Goal: Information Seeking & Learning: Learn about a topic

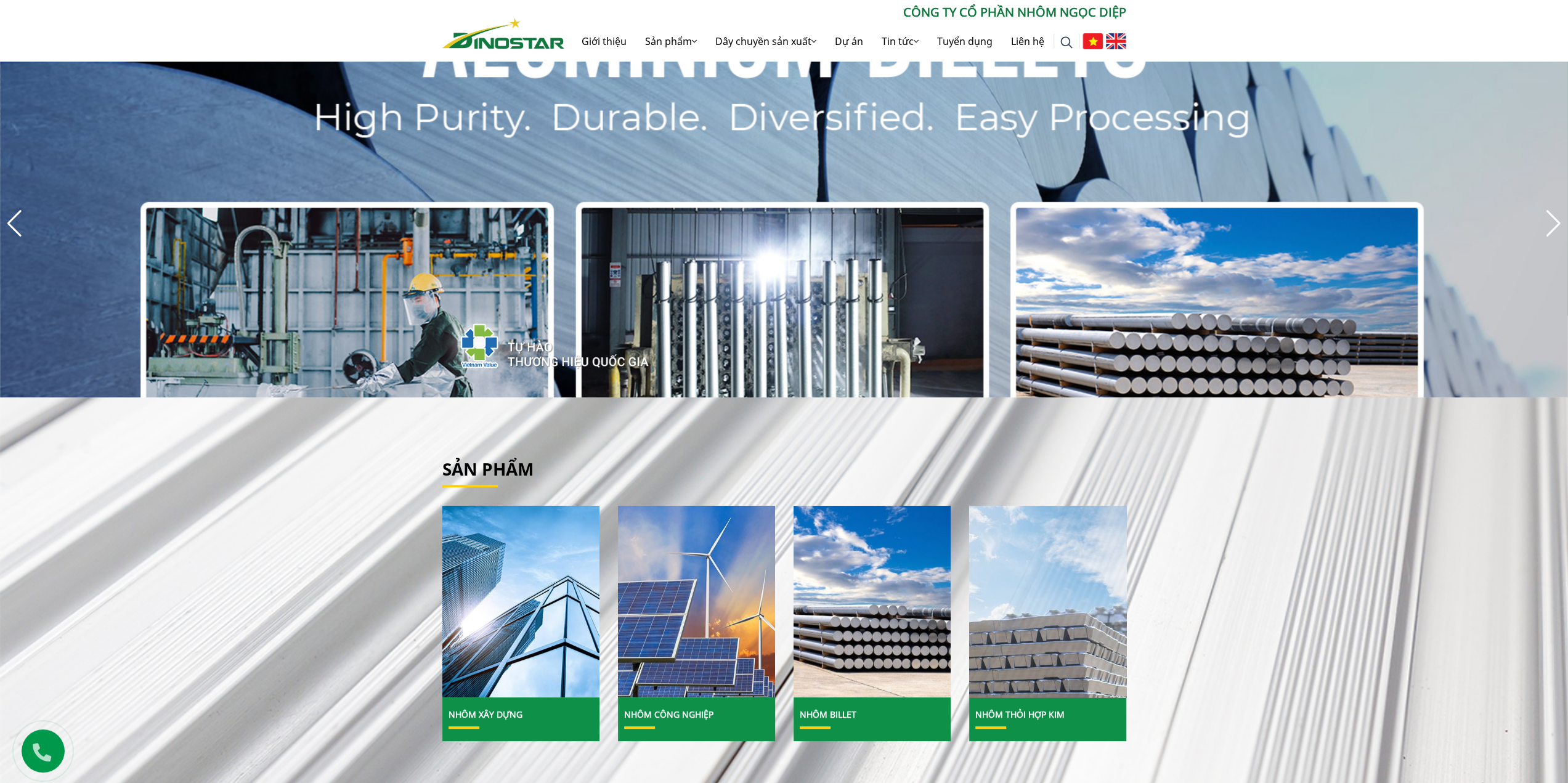
click at [1047, 647] on img at bounding box center [1048, 602] width 168 height 206
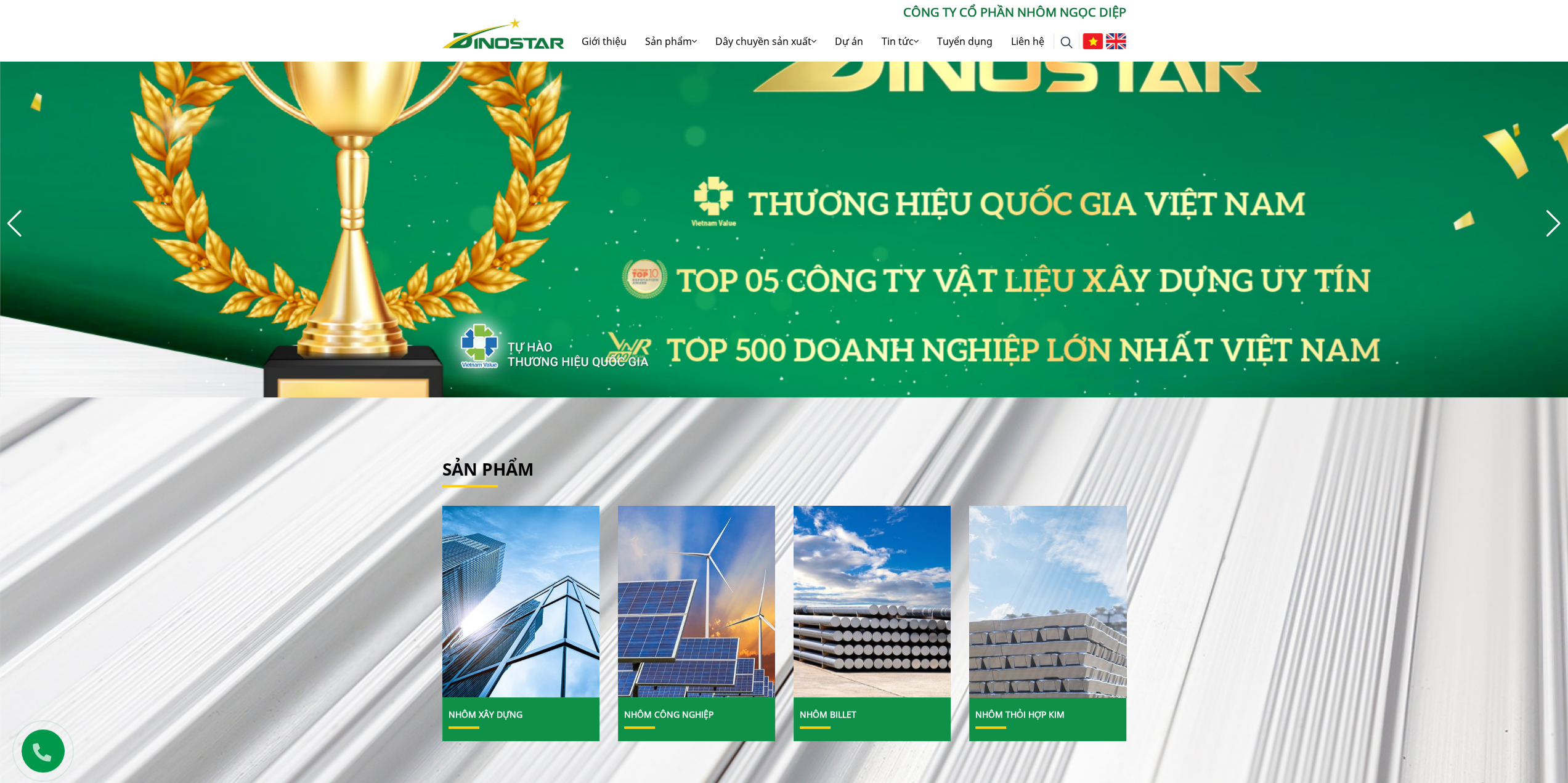
click at [1019, 612] on img at bounding box center [1048, 602] width 168 height 206
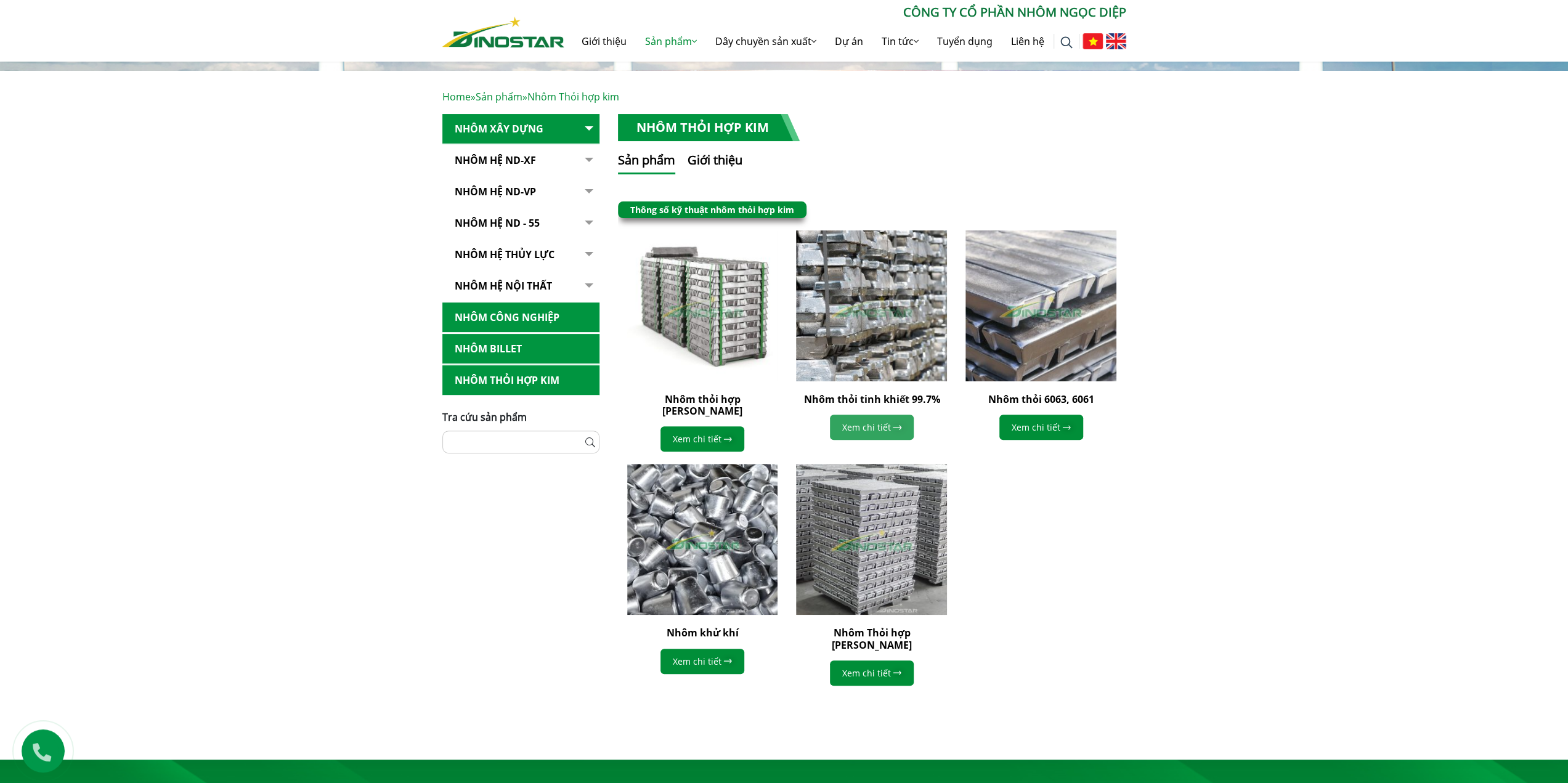
scroll to position [205, 0]
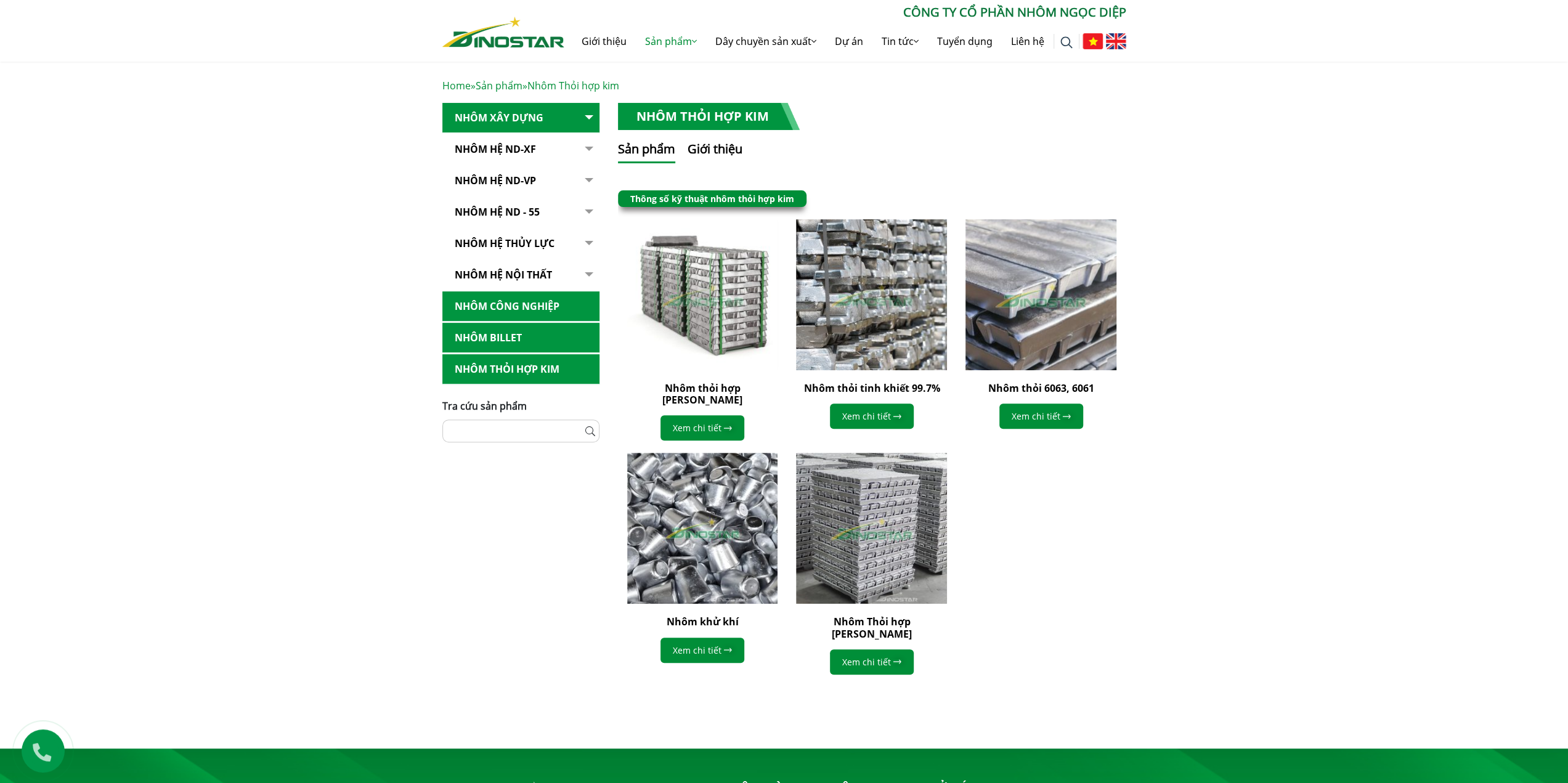
click at [1040, 276] on img at bounding box center [1040, 295] width 166 height 166
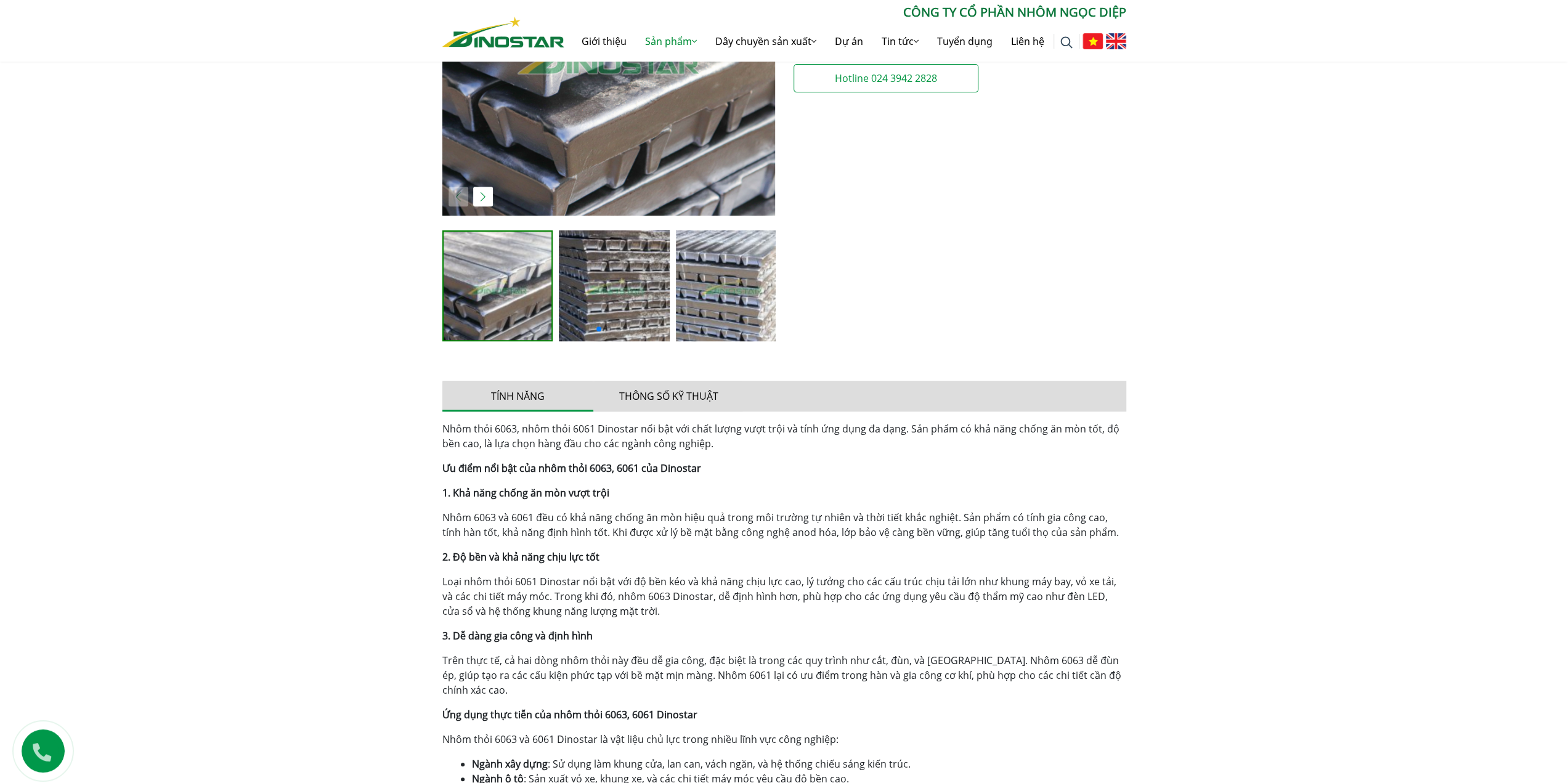
scroll to position [1233, 0]
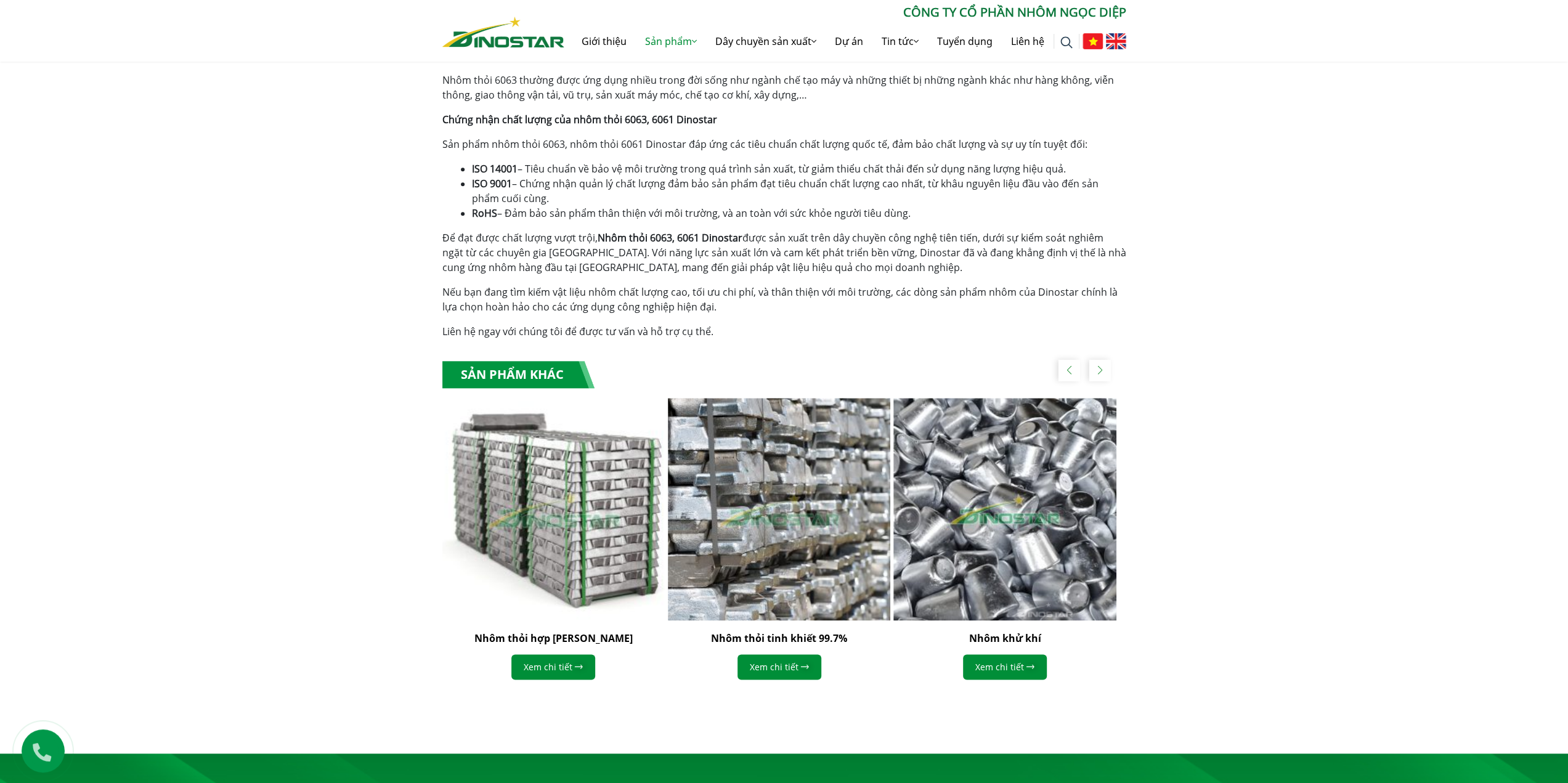
click at [619, 491] on img "1 / 4" at bounding box center [553, 509] width 245 height 245
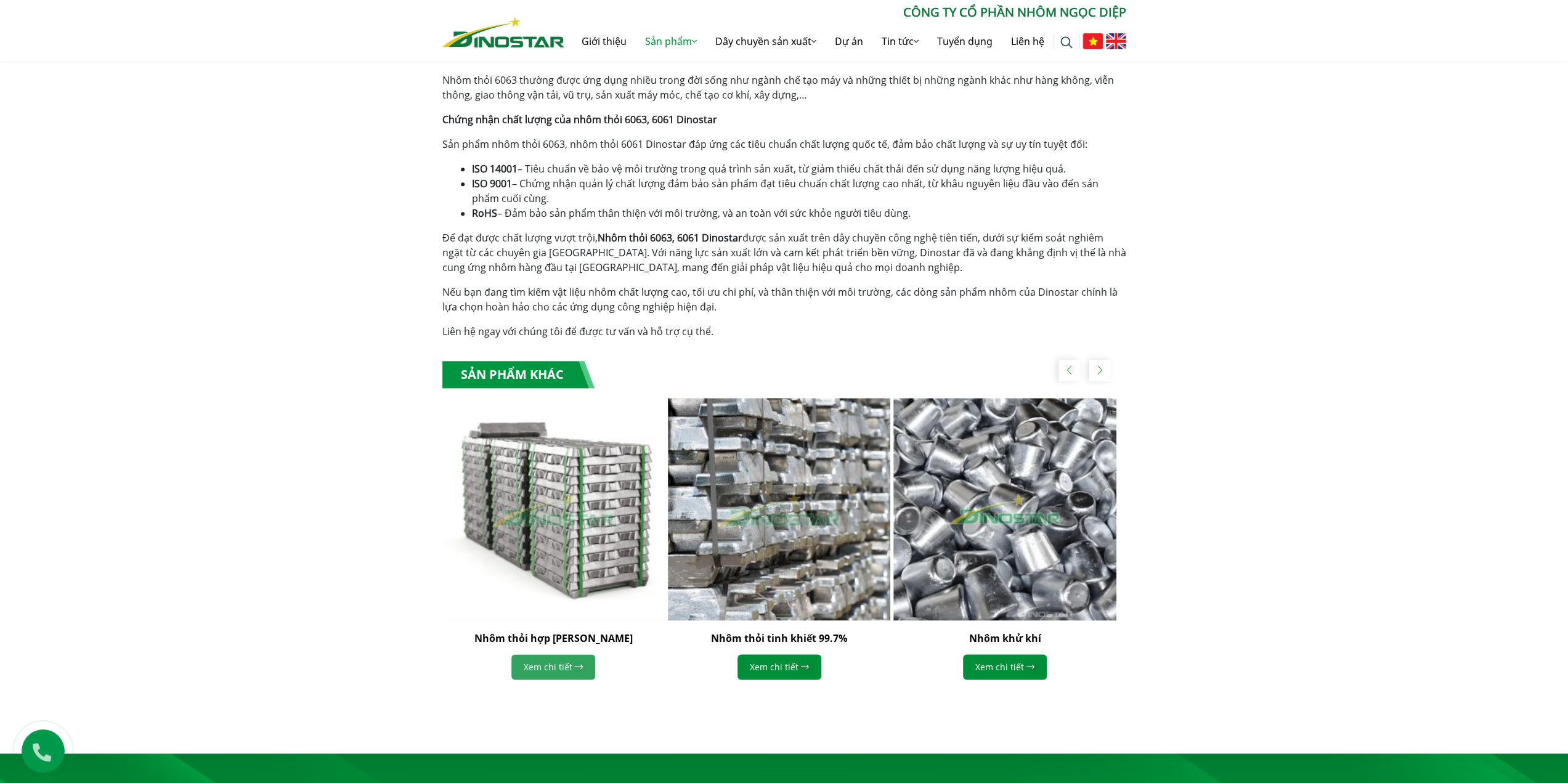
click at [556, 654] on link "Xem chi tiết" at bounding box center [553, 667] width 84 height 25
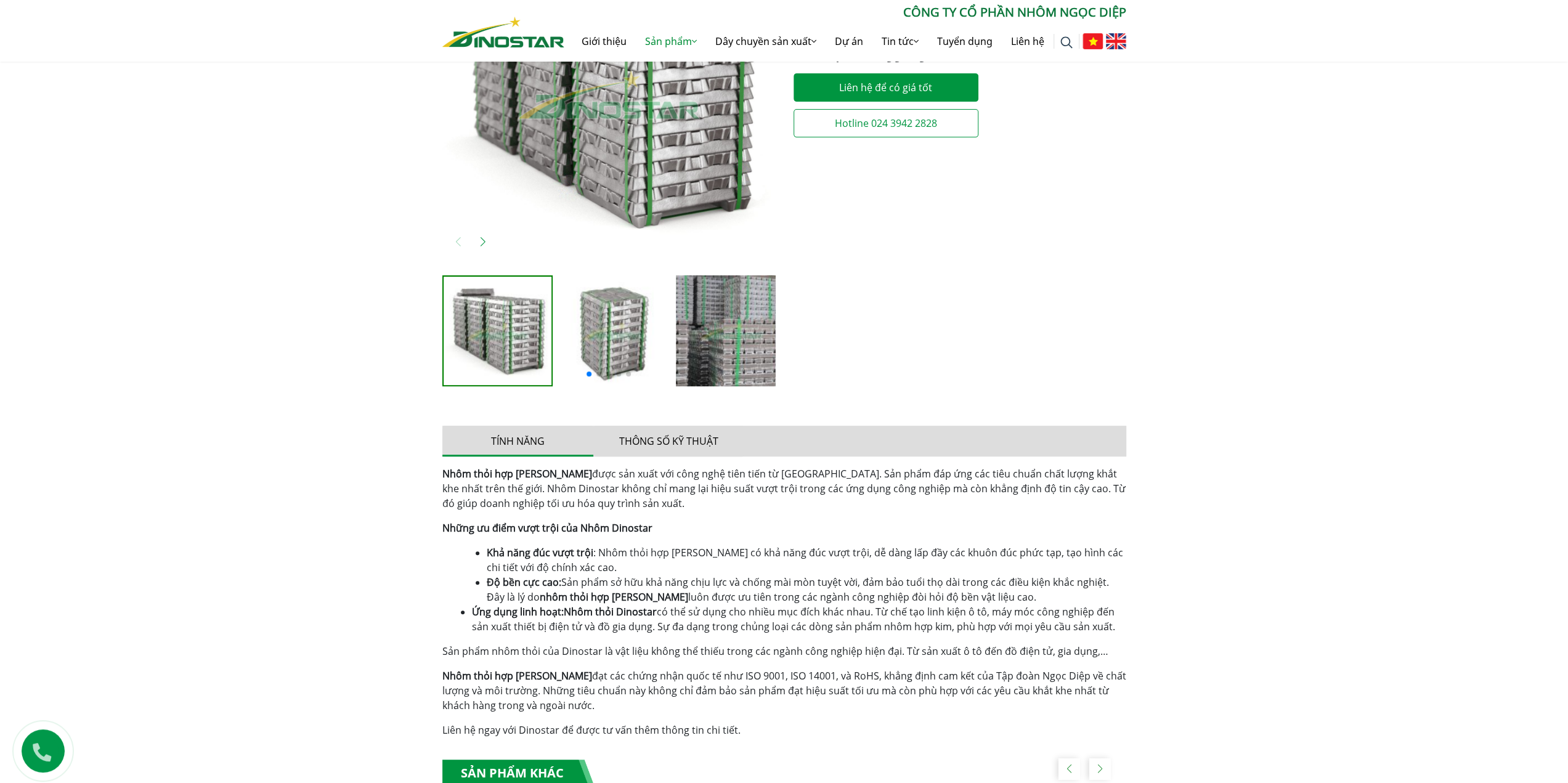
scroll to position [214, 0]
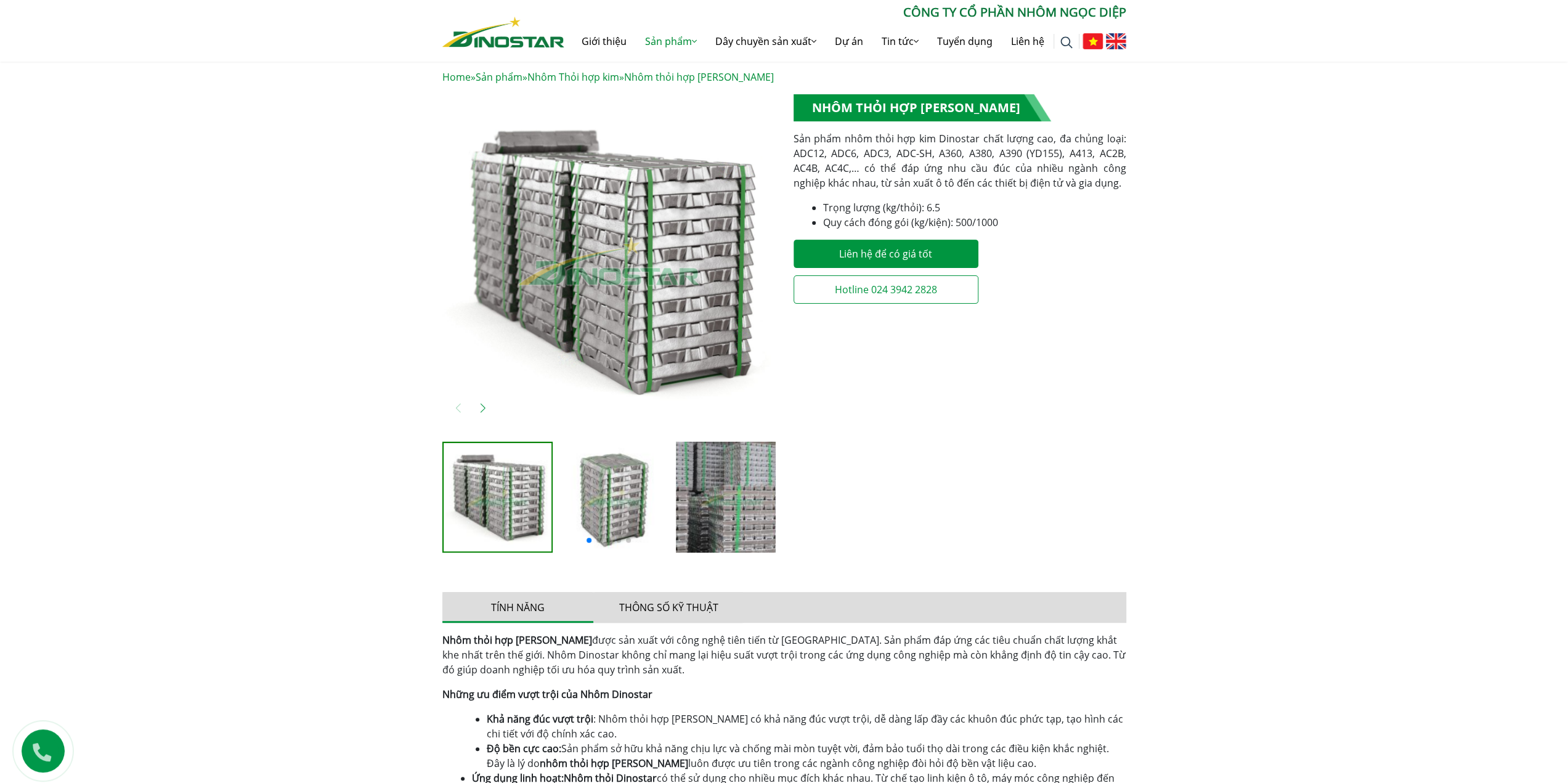
click at [719, 511] on img at bounding box center [731, 497] width 111 height 111
